Goal: Check status

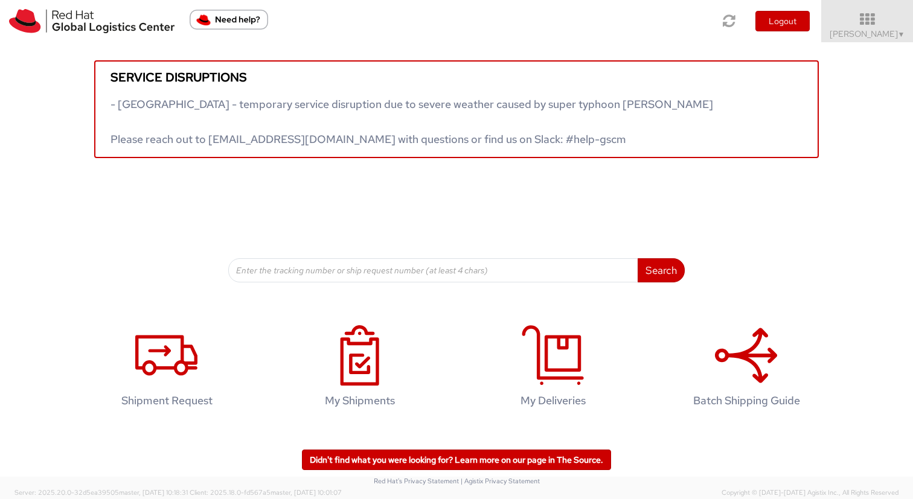
click at [423, 196] on div "Search Refine By Ship From Date To" at bounding box center [456, 220] width 456 height 124
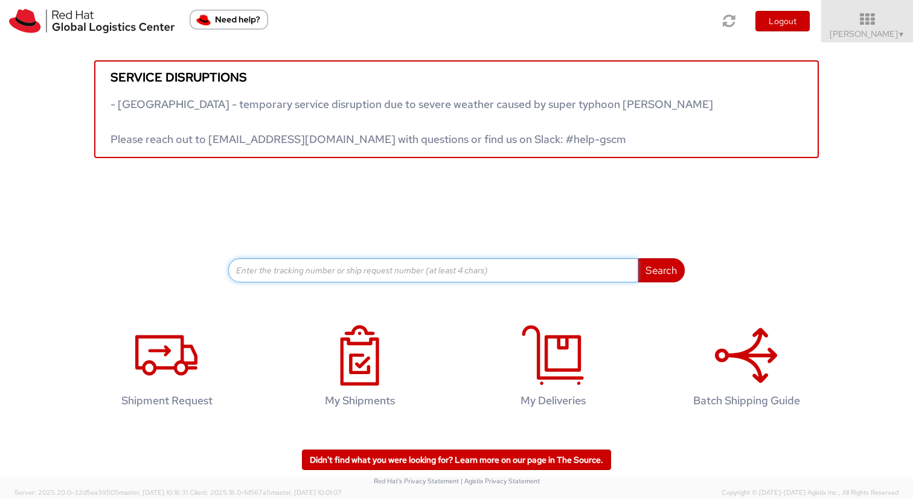
click at [323, 275] on input at bounding box center [433, 270] width 410 height 24
click at [563, 282] on input at bounding box center [433, 270] width 410 height 24
click at [563, 273] on input at bounding box center [433, 270] width 410 height 24
click at [543, 267] on input at bounding box center [433, 270] width 410 height 24
click at [355, 269] on input at bounding box center [433, 270] width 410 height 24
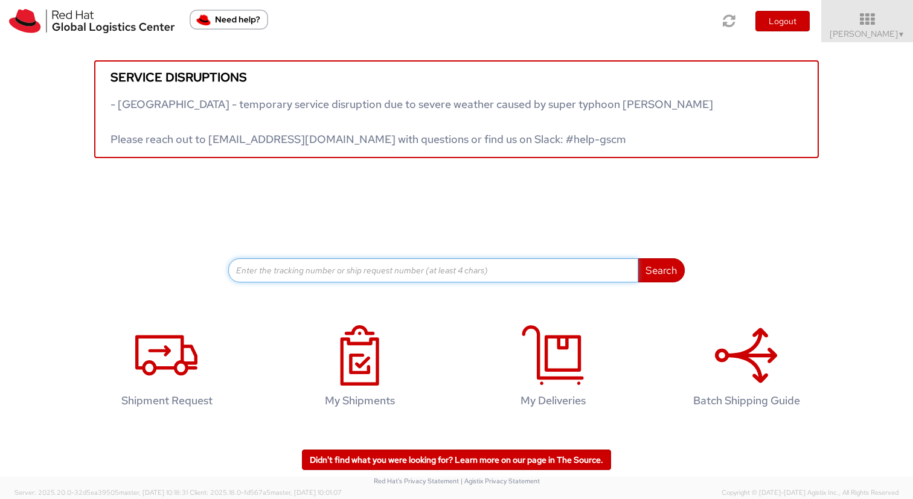
click at [291, 273] on input at bounding box center [433, 270] width 410 height 24
click at [272, 273] on input at bounding box center [433, 270] width 410 height 24
click at [462, 261] on input at bounding box center [433, 270] width 410 height 24
click at [460, 268] on input at bounding box center [433, 270] width 410 height 24
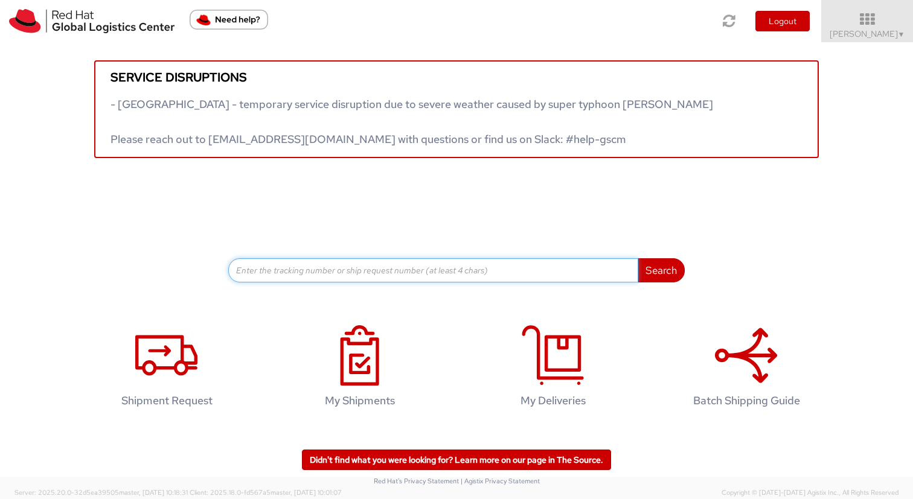
click at [460, 268] on input at bounding box center [433, 270] width 410 height 24
click at [400, 275] on input at bounding box center [433, 270] width 410 height 24
type input "394005978418"
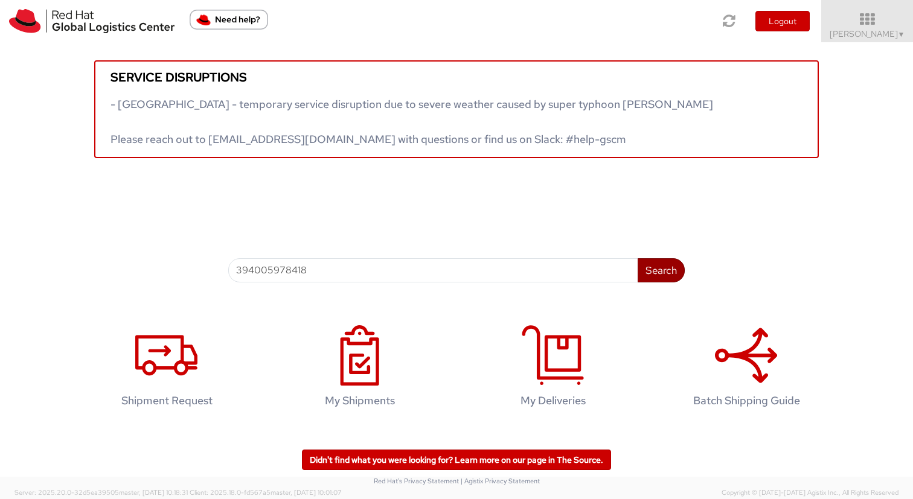
click at [665, 272] on button "Search" at bounding box center [660, 270] width 47 height 24
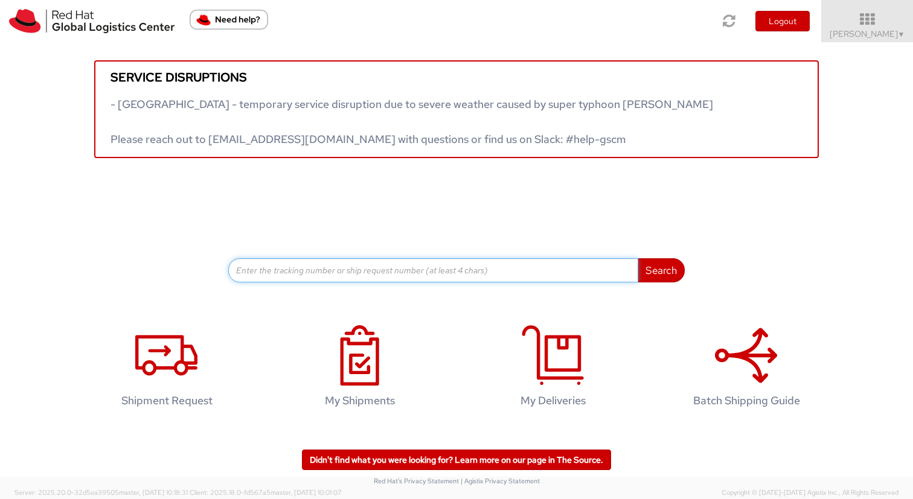
click at [529, 277] on input at bounding box center [433, 270] width 410 height 24
click at [518, 272] on input at bounding box center [433, 270] width 410 height 24
click at [505, 273] on input at bounding box center [433, 270] width 410 height 24
click at [482, 273] on input at bounding box center [433, 270] width 410 height 24
